Goal: Transaction & Acquisition: Purchase product/service

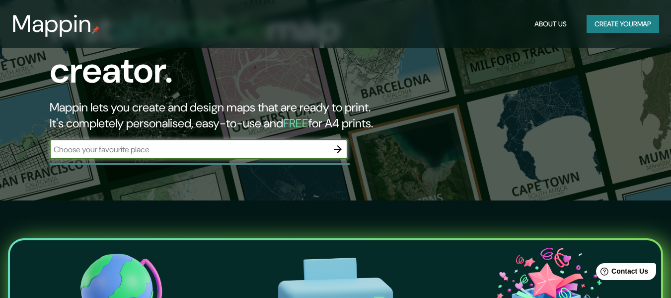
scroll to position [99, 0]
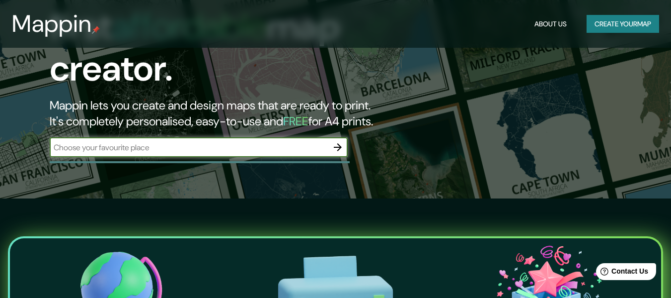
click at [206, 142] on input "text" at bounding box center [189, 147] width 278 height 11
type input "[GEOGRAPHIC_DATA], [GEOGRAPHIC_DATA]"
click at [338, 141] on icon "button" at bounding box center [338, 147] width 12 height 12
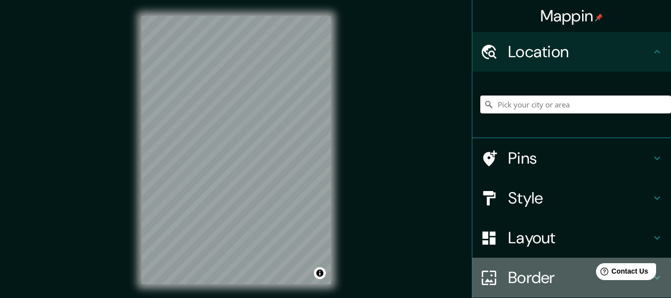
click at [514, 266] on div "Border" at bounding box center [572, 277] width 199 height 40
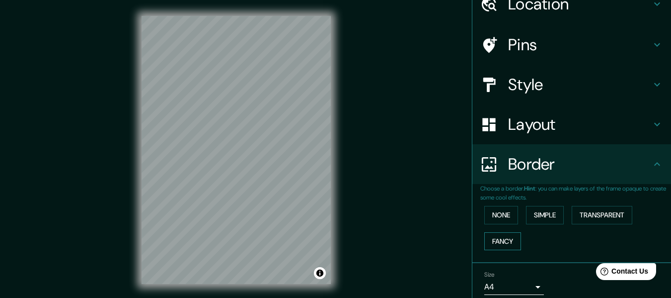
scroll to position [87, 0]
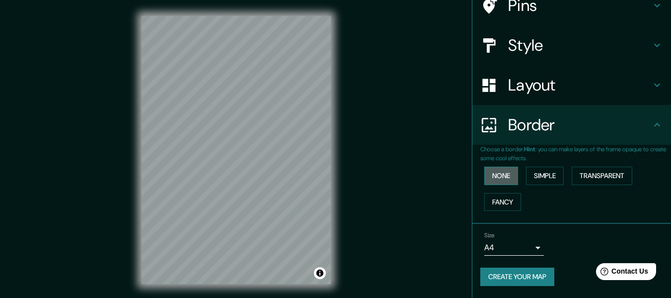
click at [494, 169] on button "None" at bounding box center [502, 175] width 34 height 18
click at [531, 179] on button "Simple" at bounding box center [545, 175] width 38 height 18
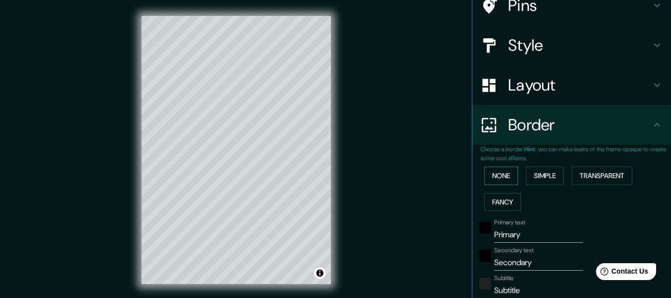
click at [497, 180] on button "None" at bounding box center [502, 175] width 34 height 18
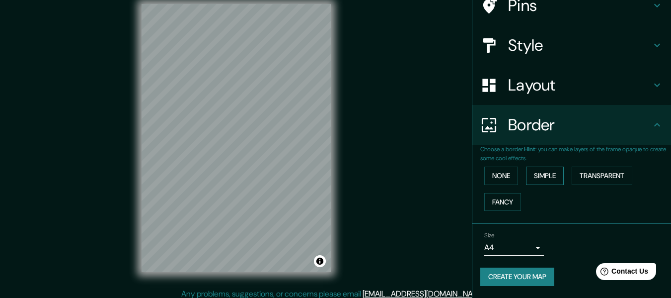
scroll to position [18, 0]
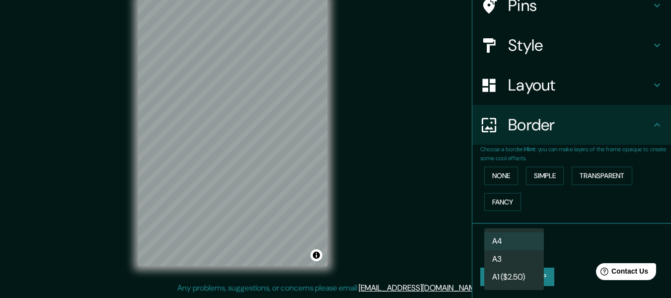
click at [530, 245] on body "Mappin Location Pins Style Layout Border Choose a border. Hint : you can make l…" at bounding box center [335, 131] width 671 height 298
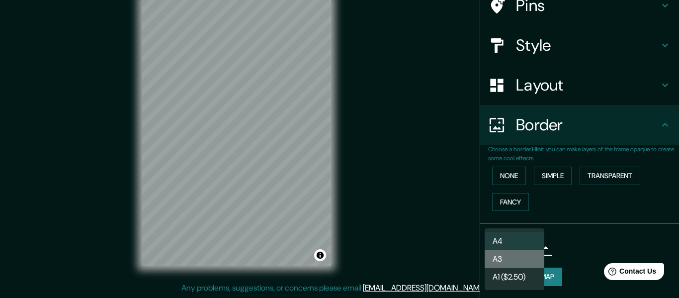
click at [512, 250] on li "A3" at bounding box center [515, 259] width 60 height 18
click at [508, 247] on body "Mappin Location Pins Style Layout Border Choose a border. Hint : you can make l…" at bounding box center [339, 131] width 679 height 298
click at [506, 240] on li "A4" at bounding box center [515, 241] width 60 height 18
type input "single"
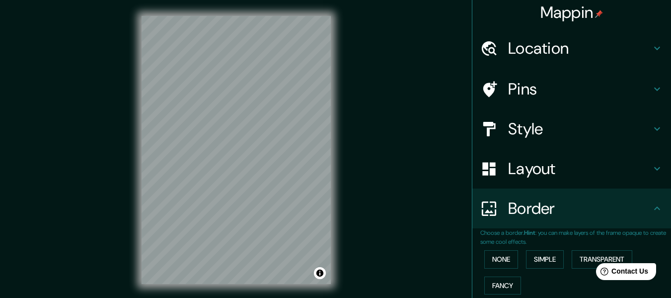
scroll to position [0, 0]
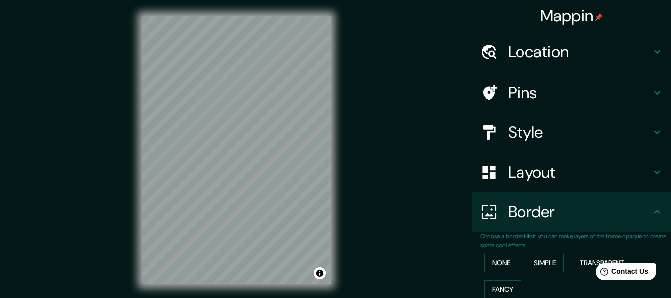
click at [577, 132] on h4 "Style" at bounding box center [579, 132] width 143 height 20
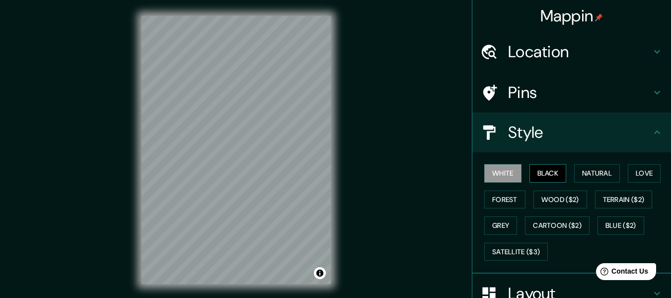
click at [542, 175] on button "Black" at bounding box center [548, 173] width 37 height 18
click at [594, 169] on button "Natural" at bounding box center [597, 173] width 46 height 18
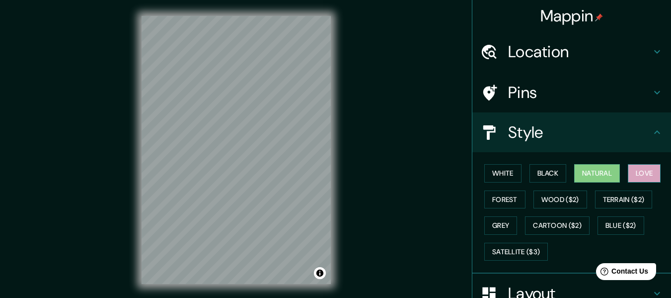
click at [646, 173] on button "Love" at bounding box center [644, 173] width 33 height 18
click at [596, 173] on button "Natural" at bounding box center [597, 173] width 46 height 18
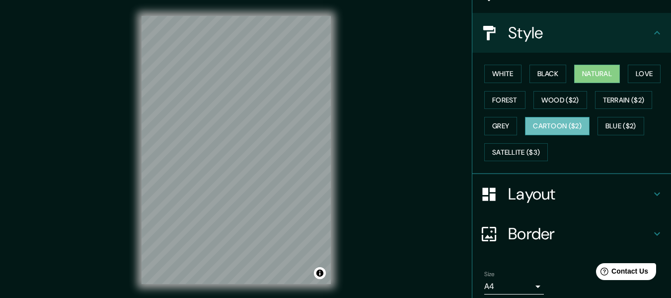
scroll to position [138, 0]
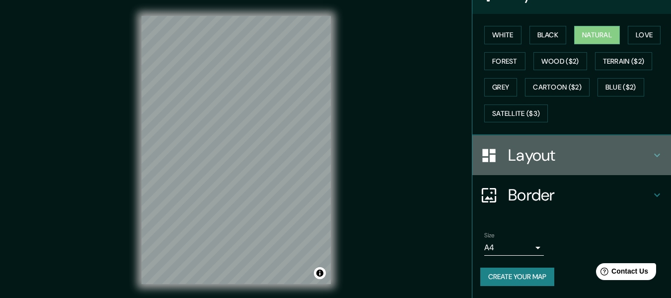
click at [525, 147] on h4 "Layout" at bounding box center [579, 155] width 143 height 20
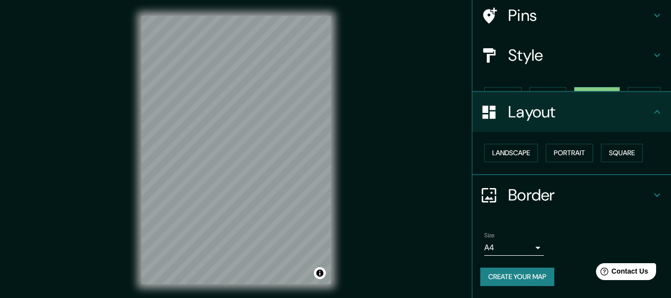
scroll to position [60, 0]
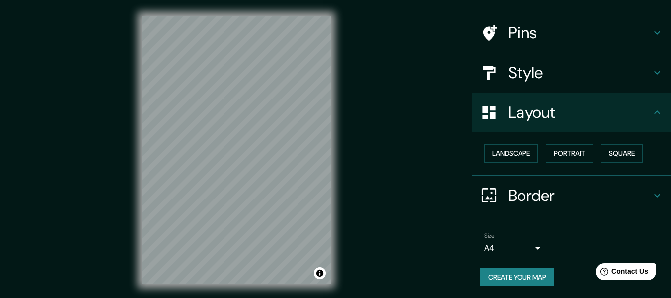
click at [528, 118] on h4 "Layout" at bounding box center [579, 112] width 143 height 20
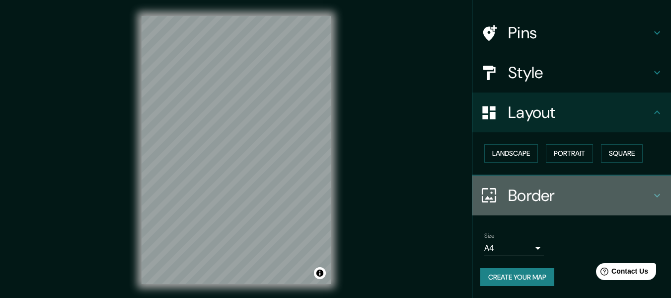
click at [536, 196] on h4 "Border" at bounding box center [579, 195] width 143 height 20
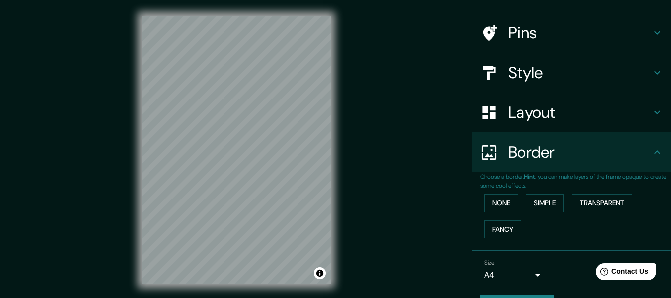
click at [541, 160] on h4 "Border" at bounding box center [579, 152] width 143 height 20
click at [652, 149] on icon at bounding box center [657, 152] width 12 height 12
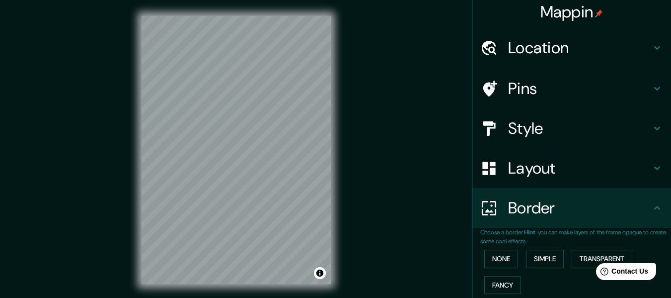
scroll to position [0, 0]
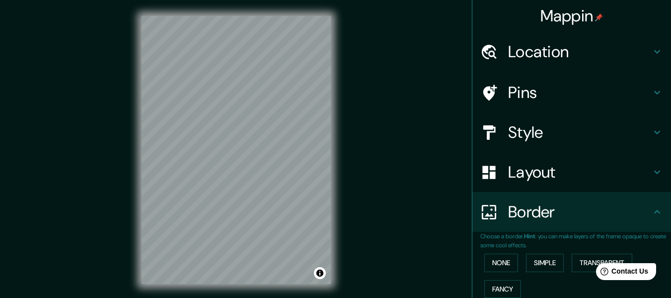
click at [607, 47] on h4 "Location" at bounding box center [579, 52] width 143 height 20
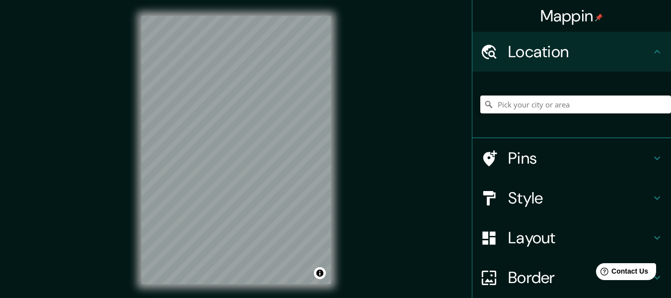
click at [624, 50] on h4 "Location" at bounding box center [579, 52] width 143 height 20
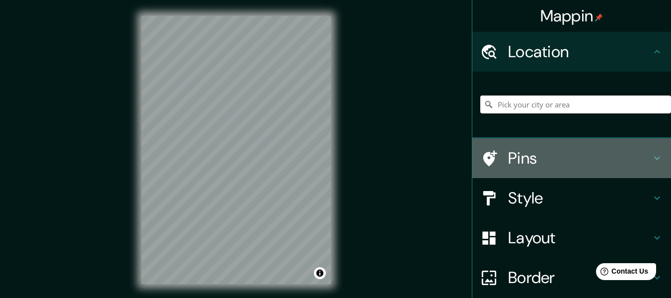
click at [571, 159] on h4 "Pins" at bounding box center [579, 158] width 143 height 20
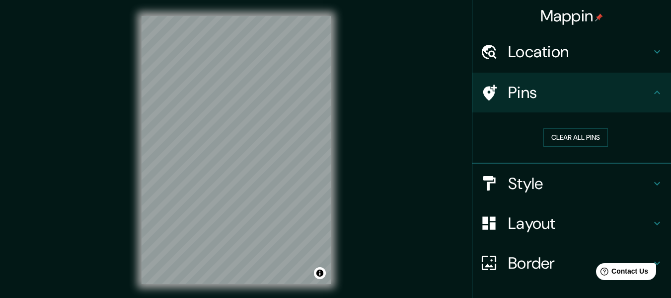
click at [573, 175] on h4 "Style" at bounding box center [579, 183] width 143 height 20
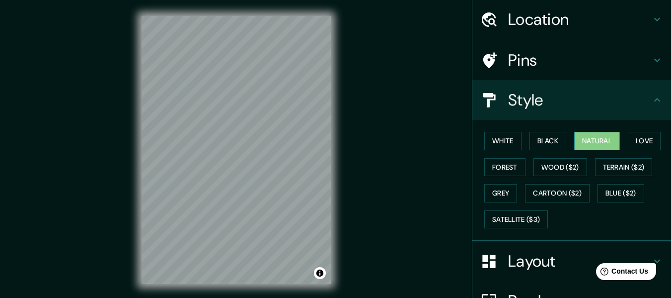
scroll to position [50, 0]
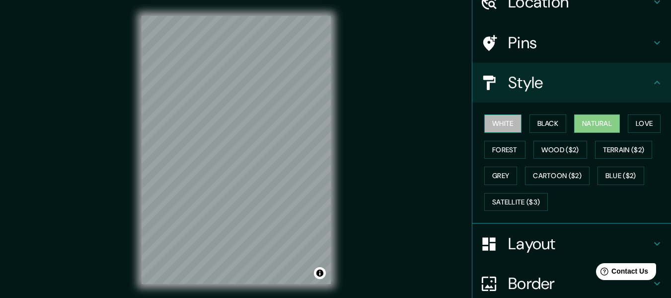
click at [506, 122] on button "White" at bounding box center [503, 123] width 37 height 18
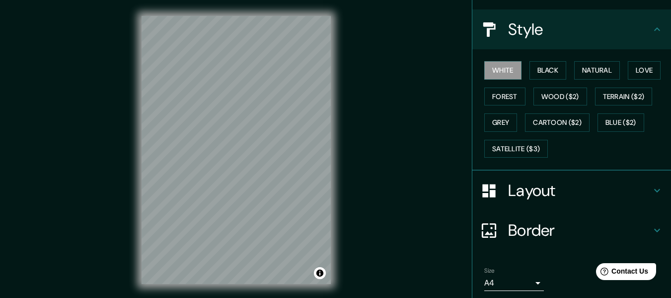
scroll to position [138, 0]
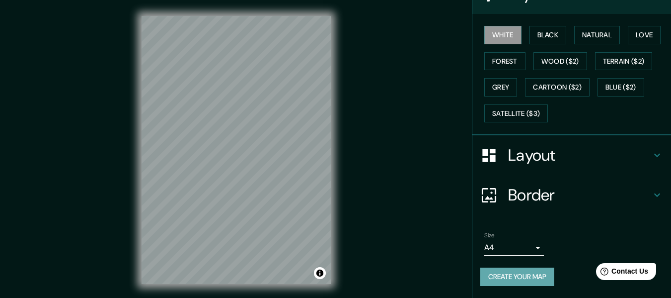
click at [532, 274] on button "Create your map" at bounding box center [518, 276] width 74 height 18
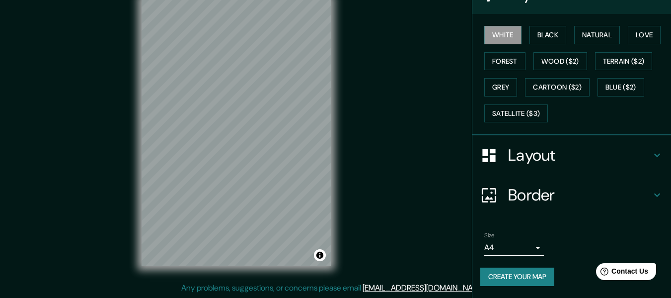
click at [517, 276] on button "Create your map" at bounding box center [518, 276] width 74 height 18
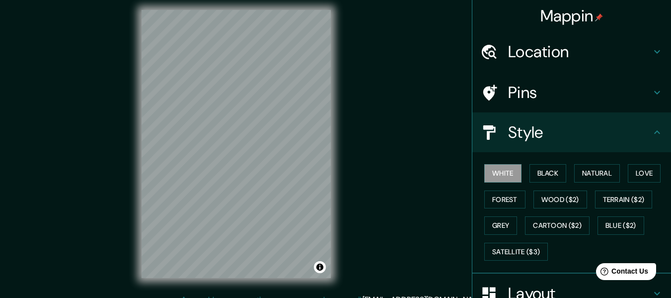
scroll to position [0, 0]
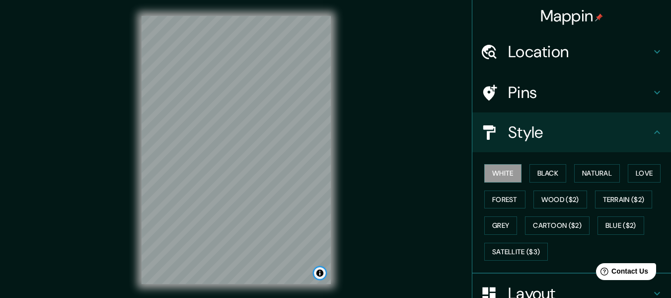
click at [320, 272] on button "Toggle attribution" at bounding box center [320, 273] width 12 height 12
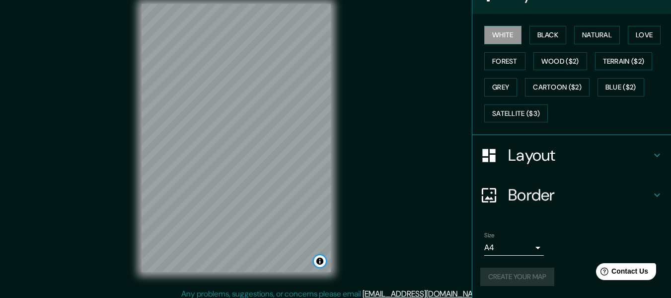
scroll to position [18, 0]
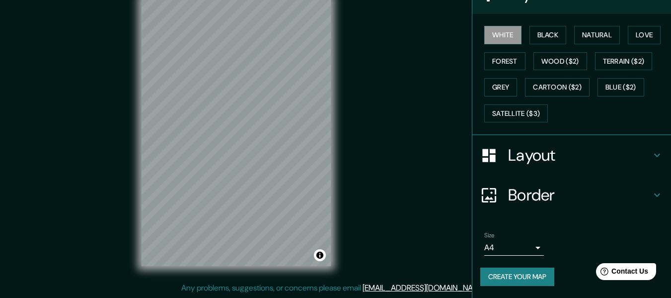
click at [539, 274] on button "Create your map" at bounding box center [518, 276] width 74 height 18
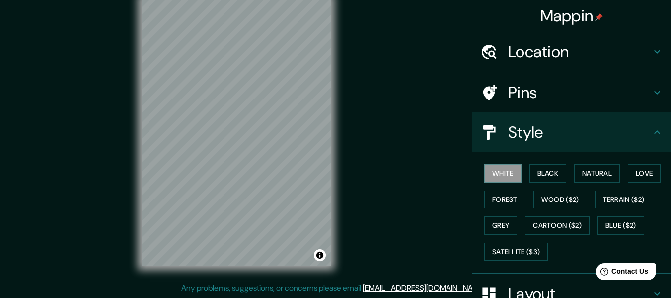
scroll to position [0, 0]
